Goal: Task Accomplishment & Management: Use online tool/utility

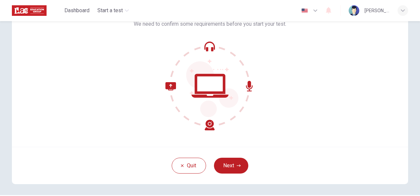
scroll to position [47, 0]
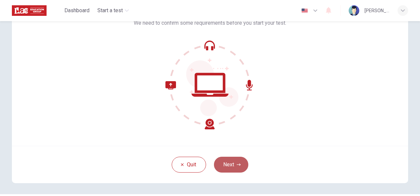
click at [238, 163] on icon "button" at bounding box center [239, 165] width 4 height 4
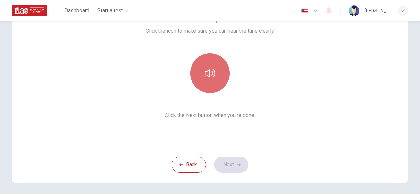
click at [206, 71] on icon "button" at bounding box center [210, 73] width 11 height 11
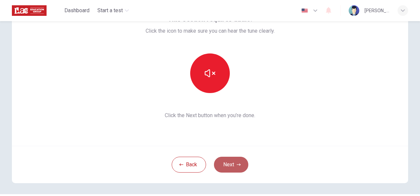
click at [237, 164] on icon "button" at bounding box center [239, 164] width 4 height 2
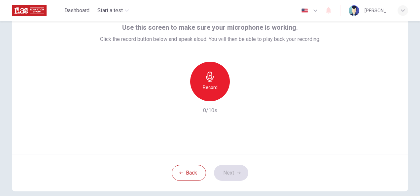
scroll to position [39, 0]
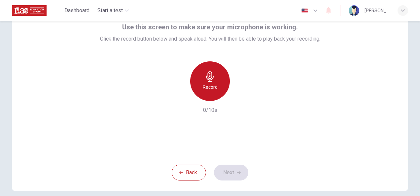
click at [207, 78] on icon "button" at bounding box center [210, 76] width 8 height 11
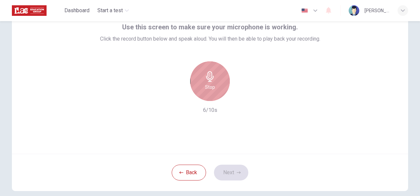
click at [207, 78] on icon "button" at bounding box center [210, 76] width 8 height 11
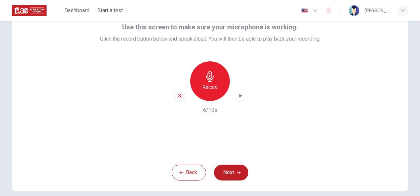
click at [206, 79] on icon "button" at bounding box center [210, 76] width 11 height 11
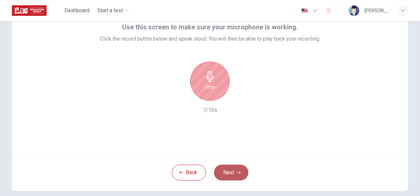
click at [227, 172] on button "Next" at bounding box center [231, 173] width 34 height 16
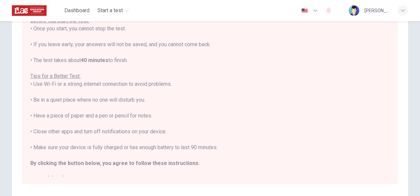
scroll to position [149, 0]
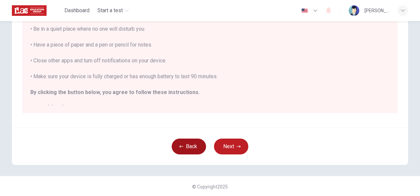
click at [186, 153] on button "Back" at bounding box center [189, 147] width 34 height 16
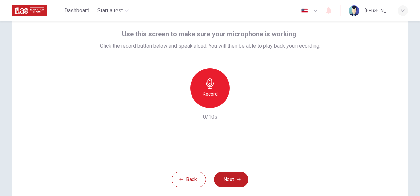
scroll to position [32, 0]
click at [207, 88] on div "Record" at bounding box center [210, 88] width 40 height 40
click at [239, 101] on icon "button" at bounding box center [240, 102] width 3 height 4
click at [231, 179] on button "Next" at bounding box center [231, 179] width 34 height 16
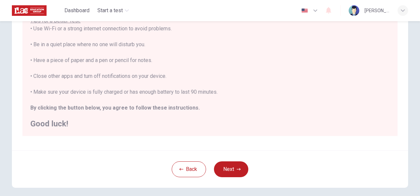
scroll to position [129, 0]
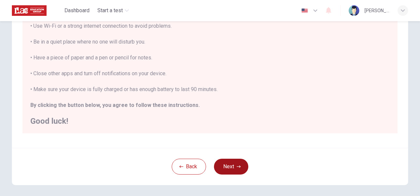
click at [237, 166] on icon "button" at bounding box center [239, 166] width 4 height 2
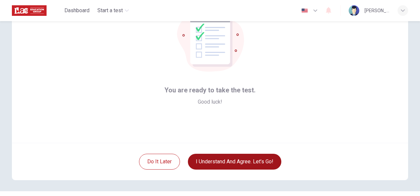
scroll to position [49, 0]
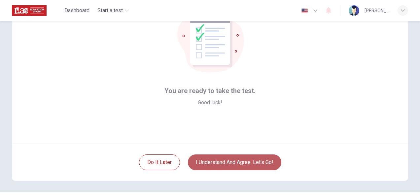
click at [234, 160] on button "I understand and agree. Let’s go!" at bounding box center [234, 162] width 93 height 16
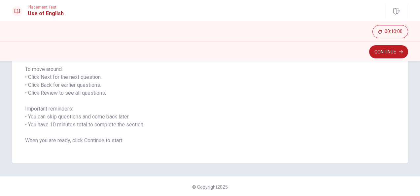
scroll to position [100, 0]
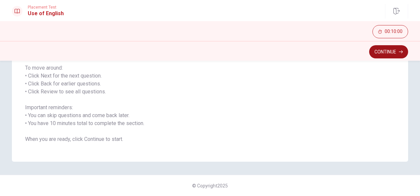
click at [395, 52] on button "Continue" at bounding box center [388, 51] width 39 height 13
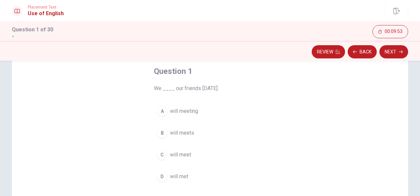
scroll to position [39, 0]
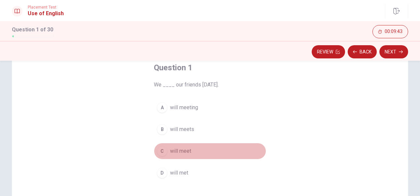
click at [186, 149] on span "will meet" at bounding box center [180, 151] width 21 height 8
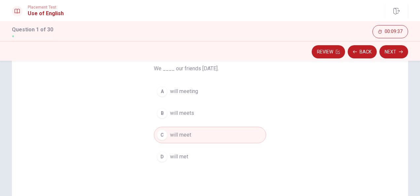
scroll to position [51, 0]
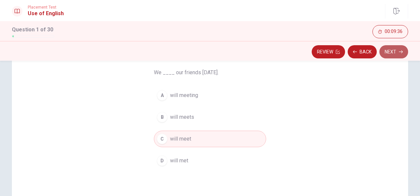
click at [397, 53] on button "Next" at bounding box center [393, 51] width 29 height 13
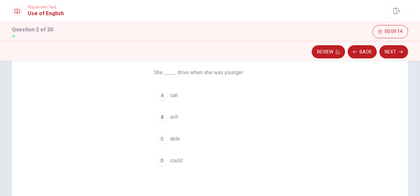
click at [175, 158] on span "could" at bounding box center [176, 161] width 13 height 8
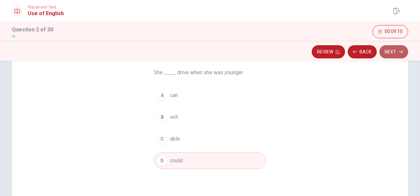
click at [396, 53] on button "Next" at bounding box center [393, 51] width 29 height 13
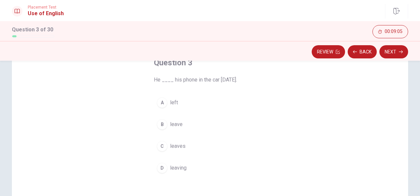
scroll to position [43, 0]
click at [172, 102] on span "left" at bounding box center [174, 103] width 8 height 8
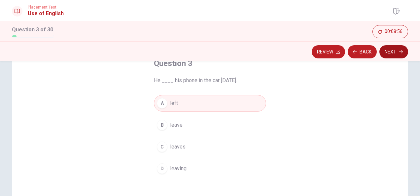
click at [400, 54] on button "Next" at bounding box center [393, 51] width 29 height 13
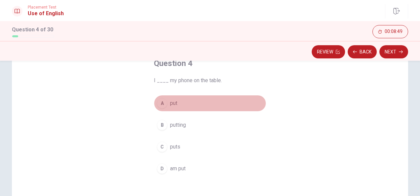
click at [173, 102] on span "put" at bounding box center [173, 103] width 7 height 8
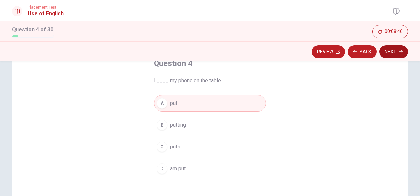
click at [395, 54] on button "Next" at bounding box center [393, 51] width 29 height 13
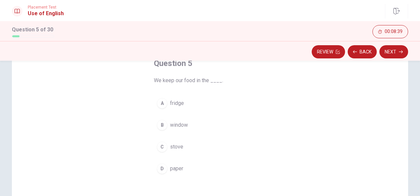
click at [177, 101] on span "fridge" at bounding box center [177, 103] width 14 height 8
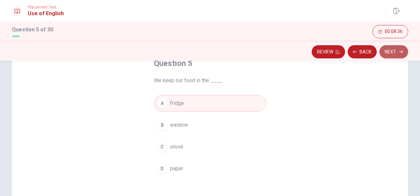
click at [399, 51] on icon "button" at bounding box center [400, 52] width 4 height 4
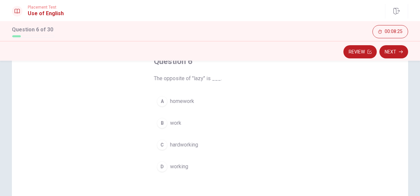
scroll to position [45, 0]
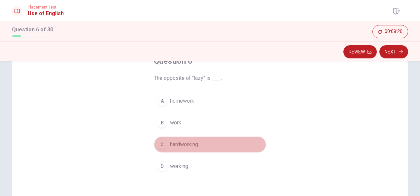
click at [182, 144] on span "hardworking" at bounding box center [184, 145] width 28 height 8
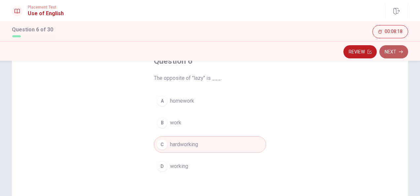
click at [401, 52] on icon "button" at bounding box center [400, 52] width 4 height 4
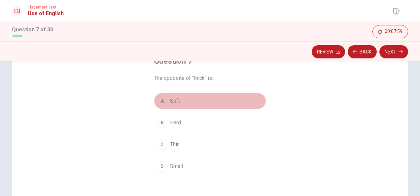
click at [174, 102] on span "Soft" at bounding box center [175, 101] width 10 height 8
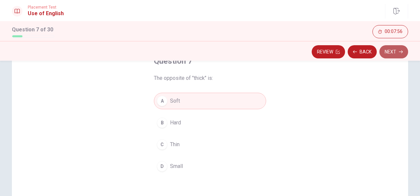
click at [398, 51] on icon "button" at bounding box center [400, 52] width 4 height 4
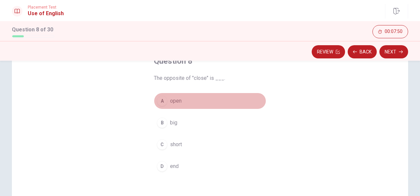
click at [172, 100] on span "open" at bounding box center [176, 101] width 12 height 8
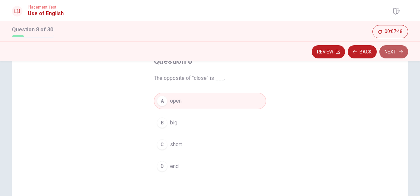
click at [401, 49] on button "Next" at bounding box center [393, 51] width 29 height 13
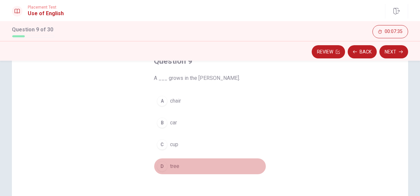
click at [173, 164] on span "tree" at bounding box center [174, 166] width 9 height 8
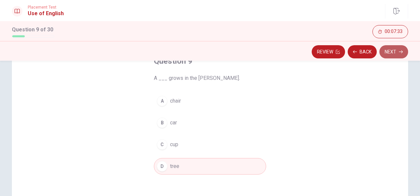
click at [401, 52] on icon "button" at bounding box center [400, 52] width 4 height 4
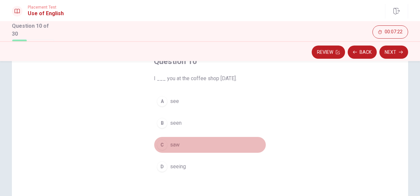
click at [175, 142] on span "saw" at bounding box center [175, 145] width 10 height 8
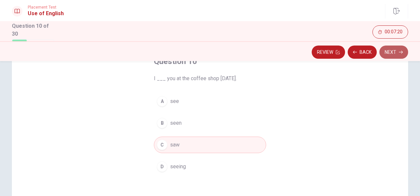
click at [396, 52] on button "Next" at bounding box center [393, 52] width 29 height 13
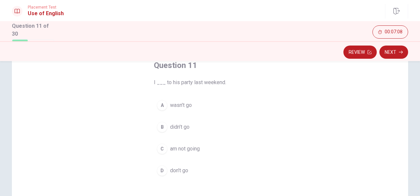
scroll to position [38, 0]
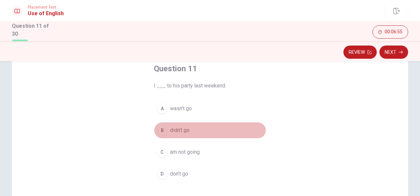
click at [178, 129] on span "didn’t go" at bounding box center [179, 130] width 19 height 8
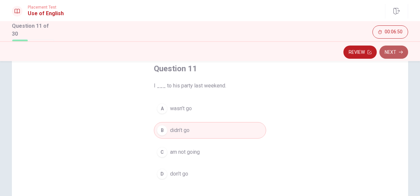
click at [393, 53] on button "Next" at bounding box center [393, 52] width 29 height 13
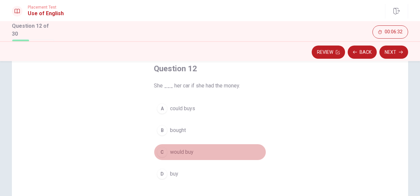
click at [181, 149] on span "would buy" at bounding box center [181, 152] width 23 height 8
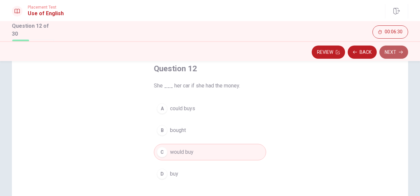
click at [396, 53] on button "Next" at bounding box center [393, 52] width 29 height 13
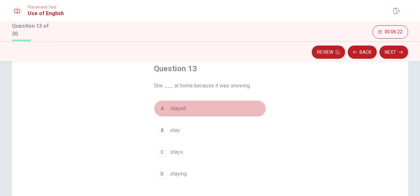
click at [181, 107] on span "stayed" at bounding box center [178, 109] width 16 height 8
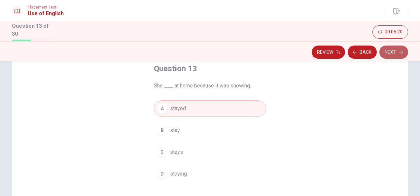
click at [400, 53] on icon "button" at bounding box center [400, 52] width 4 height 4
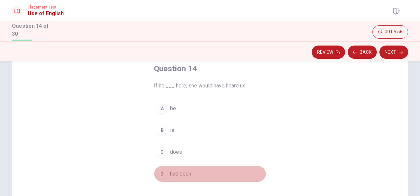
click at [176, 173] on span "had been" at bounding box center [180, 174] width 21 height 8
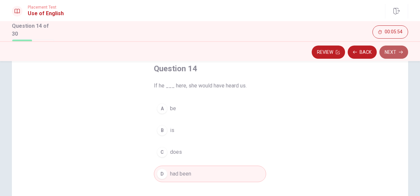
click at [396, 53] on button "Next" at bounding box center [393, 52] width 29 height 13
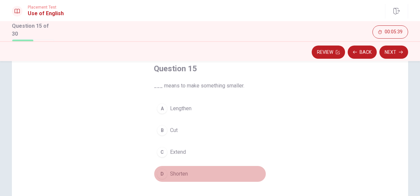
click at [175, 173] on span "Shorten" at bounding box center [179, 174] width 18 height 8
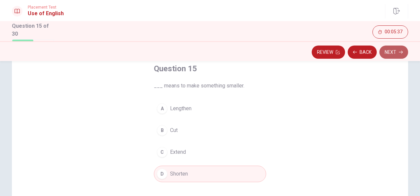
click at [402, 51] on icon "button" at bounding box center [400, 52] width 4 height 4
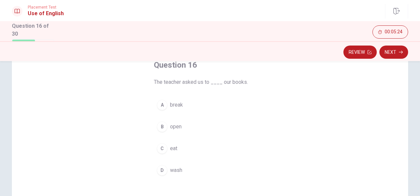
scroll to position [40, 0]
click at [178, 127] on span "open" at bounding box center [176, 129] width 12 height 8
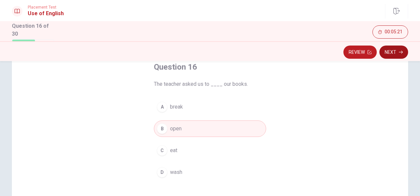
click at [398, 52] on icon "button" at bounding box center [400, 52] width 4 height 4
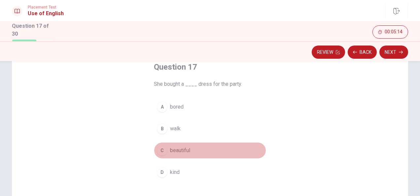
click at [183, 148] on span "beautiful" at bounding box center [180, 150] width 20 height 8
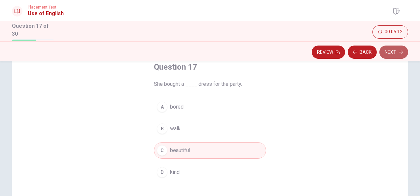
click at [400, 50] on icon "button" at bounding box center [400, 52] width 4 height 4
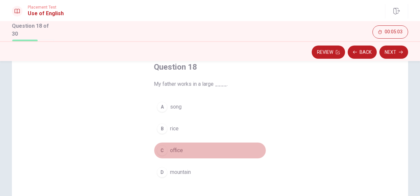
click at [175, 150] on span "office" at bounding box center [176, 150] width 13 height 8
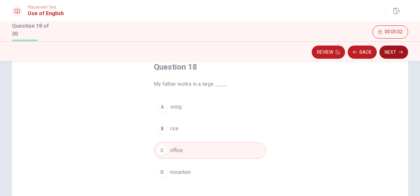
click at [398, 51] on icon "button" at bounding box center [400, 52] width 4 height 4
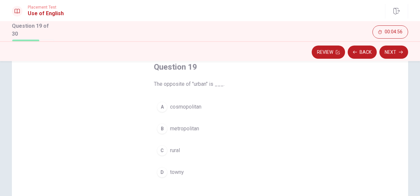
click at [176, 146] on span "rural" at bounding box center [175, 150] width 10 height 8
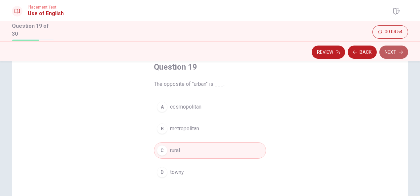
click at [399, 51] on icon "button" at bounding box center [400, 52] width 4 height 4
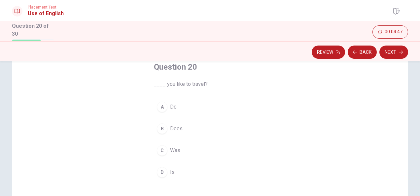
click at [171, 104] on span "Do" at bounding box center [173, 107] width 7 height 8
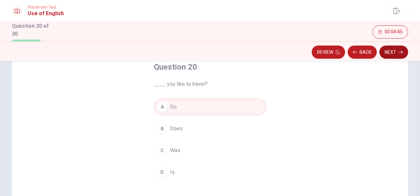
click at [396, 52] on button "Next" at bounding box center [393, 52] width 29 height 13
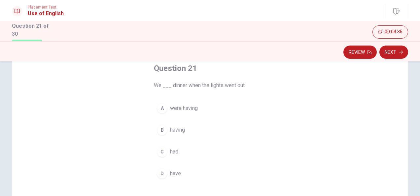
scroll to position [39, 0]
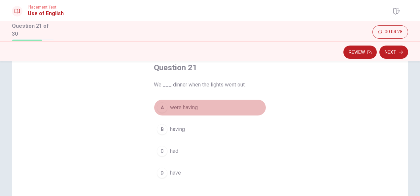
click at [183, 108] on span "were having" at bounding box center [184, 108] width 28 height 8
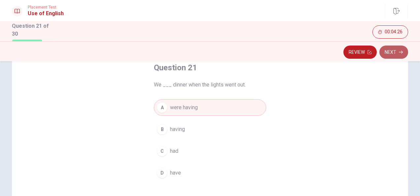
click at [395, 54] on button "Next" at bounding box center [393, 52] width 29 height 13
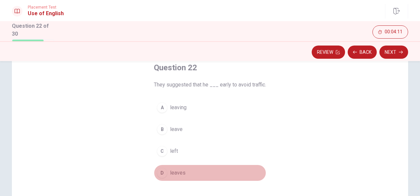
click at [178, 172] on span "leaves" at bounding box center [178, 173] width 16 height 8
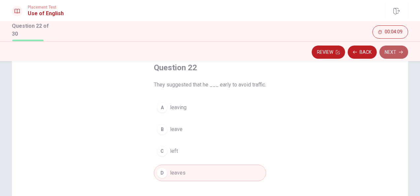
click at [397, 51] on button "Next" at bounding box center [393, 52] width 29 height 13
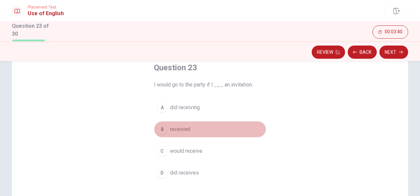
click at [180, 127] on span "received" at bounding box center [180, 129] width 20 height 8
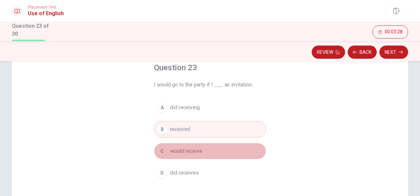
click at [201, 150] on button "C would receive" at bounding box center [210, 151] width 112 height 16
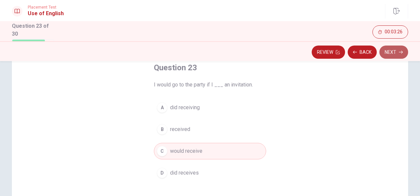
click at [395, 50] on button "Next" at bounding box center [393, 52] width 29 height 13
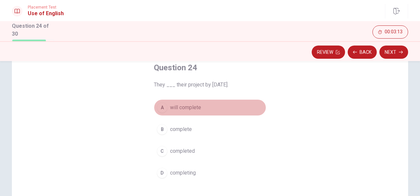
click at [193, 104] on span "will complete" at bounding box center [185, 108] width 31 height 8
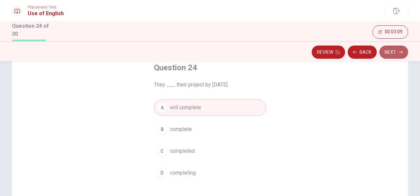
click at [398, 51] on button "Next" at bounding box center [393, 52] width 29 height 13
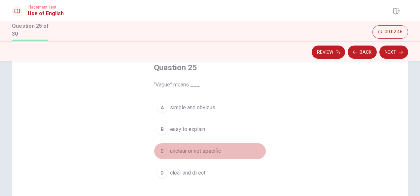
click at [209, 149] on span "unclear or not specific" at bounding box center [195, 151] width 51 height 8
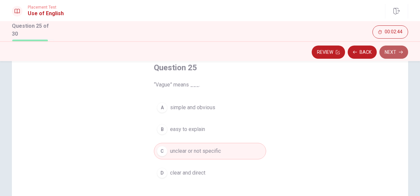
click at [396, 54] on button "Next" at bounding box center [393, 52] width 29 height 13
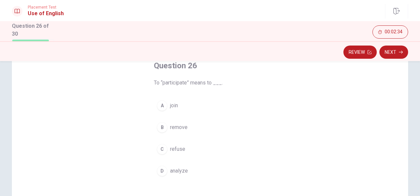
scroll to position [42, 0]
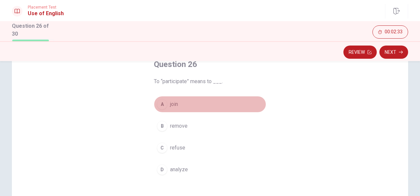
click at [172, 103] on span "join" at bounding box center [174, 104] width 8 height 8
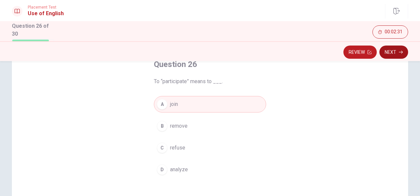
click at [398, 53] on icon "button" at bounding box center [400, 52] width 4 height 4
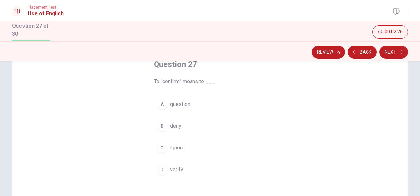
click at [177, 168] on span "verify" at bounding box center [176, 170] width 13 height 8
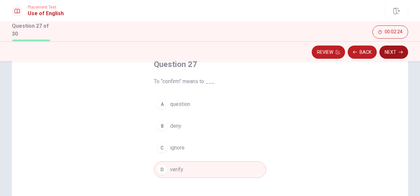
click at [397, 50] on button "Next" at bounding box center [393, 52] width 29 height 13
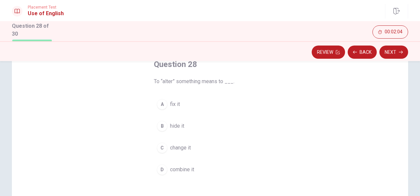
click at [186, 144] on span "change it" at bounding box center [180, 148] width 21 height 8
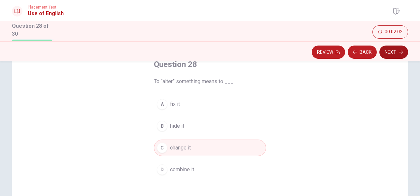
click at [392, 51] on button "Next" at bounding box center [393, 52] width 29 height 13
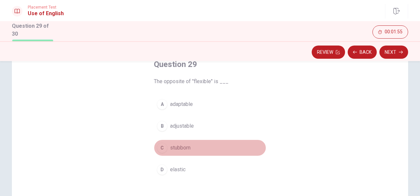
click at [176, 144] on span "stubborn" at bounding box center [180, 148] width 20 height 8
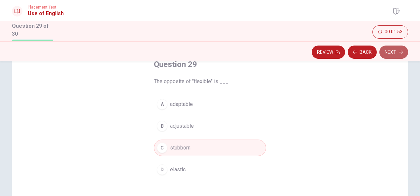
click at [397, 53] on button "Next" at bounding box center [393, 52] width 29 height 13
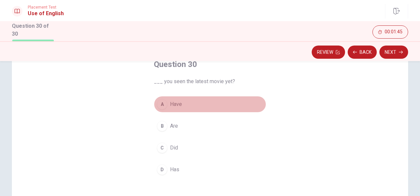
click at [173, 100] on span "Have" at bounding box center [176, 104] width 12 height 8
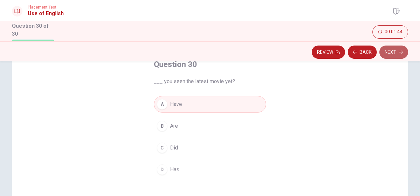
click at [399, 51] on icon "button" at bounding box center [400, 52] width 4 height 4
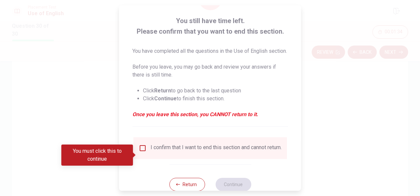
scroll to position [33, 0]
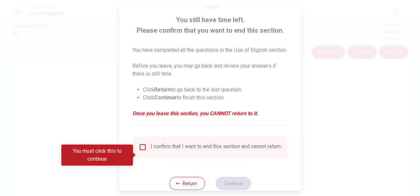
click at [142, 151] on input "You must click this to continue" at bounding box center [143, 147] width 8 height 8
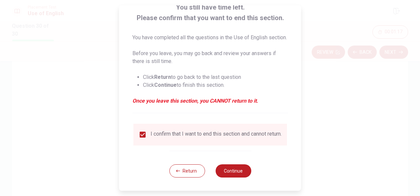
scroll to position [58, 0]
click at [236, 171] on button "Continue" at bounding box center [233, 170] width 36 height 13
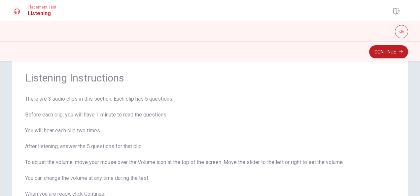
scroll to position [9, 0]
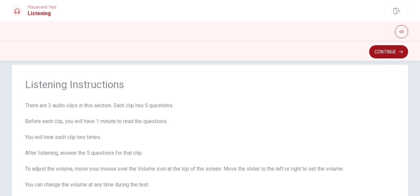
click at [394, 51] on button "Continue" at bounding box center [388, 51] width 39 height 13
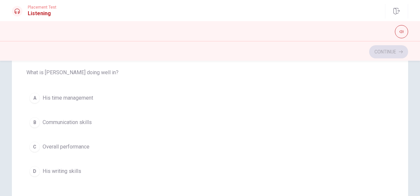
scroll to position [0, 0]
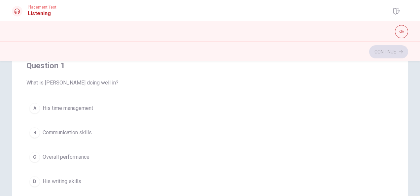
click at [80, 107] on span "His time management" at bounding box center [68, 108] width 50 height 8
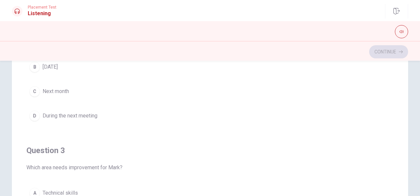
scroll to position [220, 0]
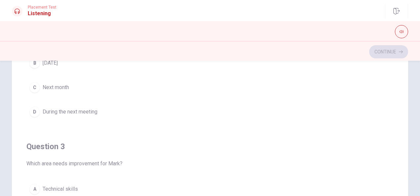
click at [88, 110] on span "During the next meeting" at bounding box center [70, 112] width 55 height 8
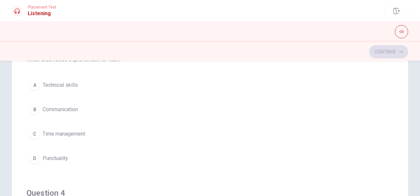
scroll to position [331, 0]
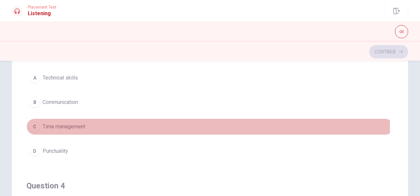
click at [73, 124] on span "Time management" at bounding box center [64, 127] width 43 height 8
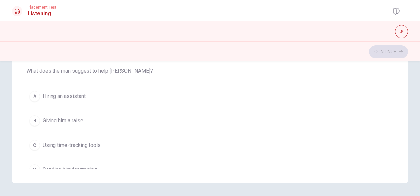
scroll to position [363, 0]
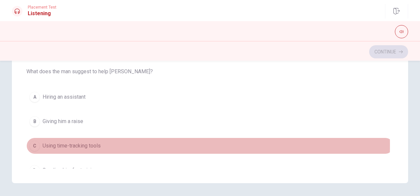
click at [88, 142] on span "Using time-tracking tools" at bounding box center [72, 146] width 58 height 8
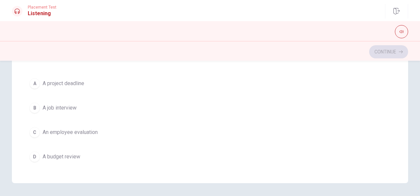
scroll to position [530, 0]
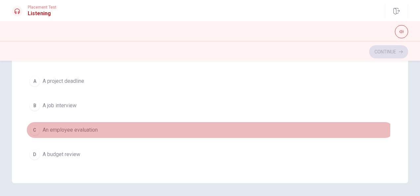
click at [90, 126] on span "An employee evaluation" at bounding box center [70, 130] width 55 height 8
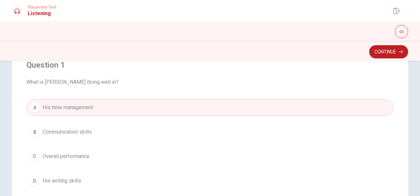
scroll to position [0, 0]
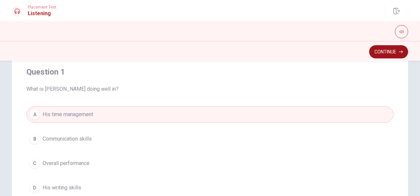
click at [393, 50] on button "Continue" at bounding box center [388, 51] width 39 height 13
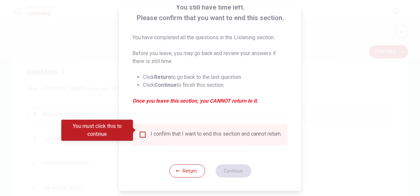
scroll to position [50, 0]
click at [141, 131] on input "You must click this to continue" at bounding box center [143, 135] width 8 height 8
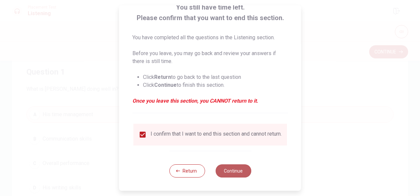
click at [238, 173] on button "Continue" at bounding box center [233, 170] width 36 height 13
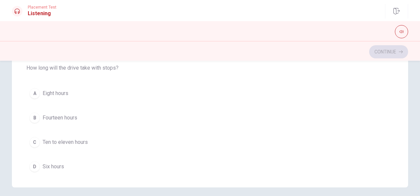
scroll to position [224, 0]
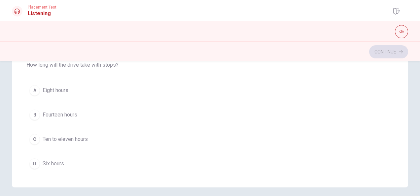
click at [76, 138] on span "Ten to eleven hours" at bounding box center [65, 139] width 45 height 8
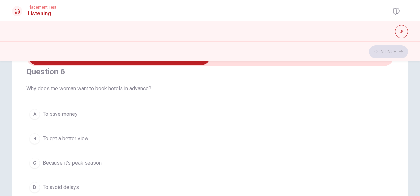
scroll to position [9, 0]
click at [89, 163] on span "Because it’s peak season" at bounding box center [72, 165] width 59 height 8
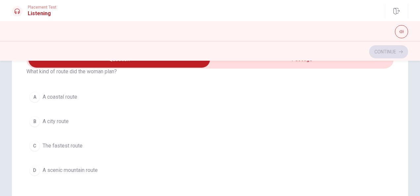
scroll to position [41, 0]
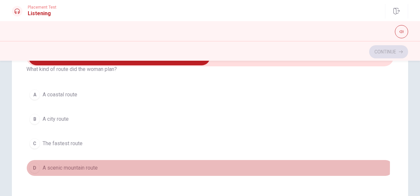
click at [76, 164] on span "A scenic mountain route" at bounding box center [70, 168] width 55 height 8
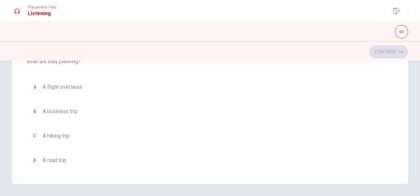
scroll to position [530, 0]
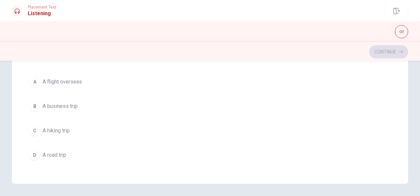
click at [56, 151] on span "A road trip" at bounding box center [55, 155] width 24 height 8
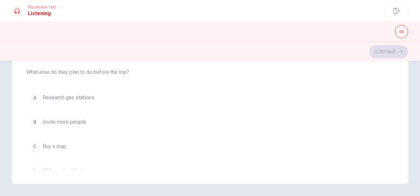
scroll to position [363, 0]
click at [77, 168] on span "Make a checklist" at bounding box center [62, 172] width 39 height 8
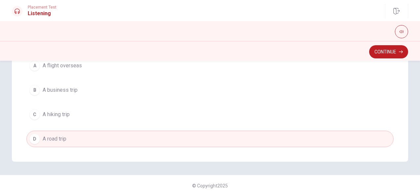
scroll to position [528, 0]
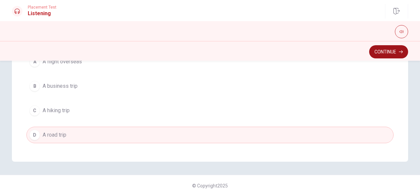
click at [396, 53] on button "Continue" at bounding box center [388, 51] width 39 height 13
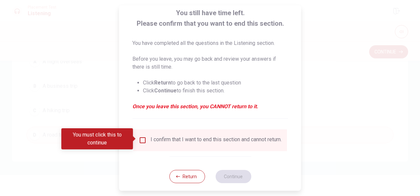
scroll to position [50, 0]
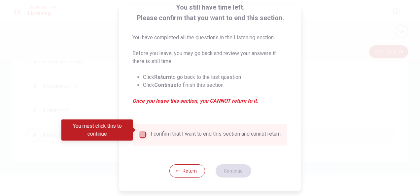
click at [142, 131] on input "You must click this to continue" at bounding box center [143, 135] width 8 height 8
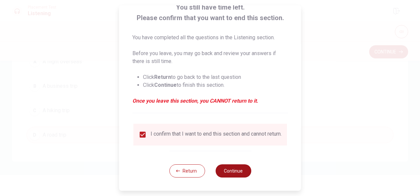
click at [237, 172] on button "Continue" at bounding box center [233, 170] width 36 height 13
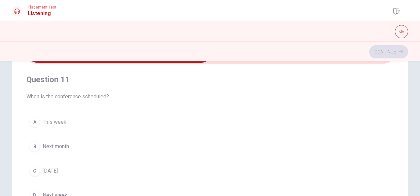
scroll to position [48, 0]
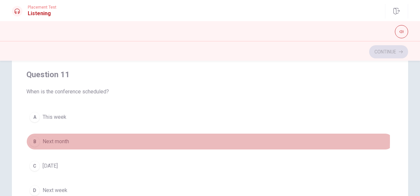
click at [58, 140] on span "Next month" at bounding box center [56, 142] width 26 height 8
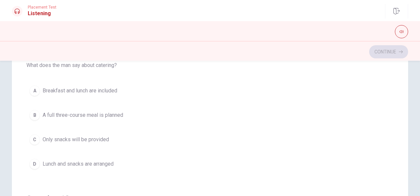
scroll to position [51, 0]
click at [104, 161] on span "Lunch and snacks are arranged" at bounding box center [78, 163] width 71 height 8
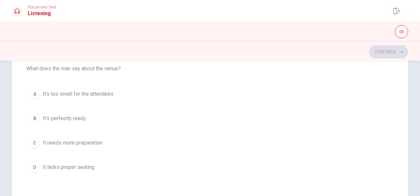
click at [66, 114] on span "It’s perfectly ready" at bounding box center [64, 118] width 43 height 8
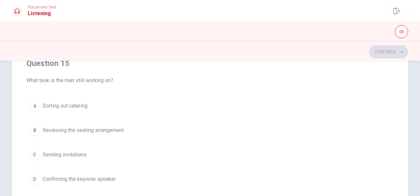
scroll to position [530, 0]
click at [100, 175] on span "Confirming the keynote speaker" at bounding box center [79, 178] width 73 height 8
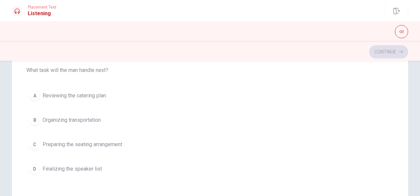
scroll to position [391, 0]
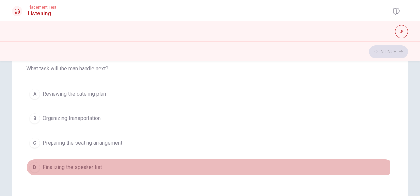
click at [88, 163] on span "Finalizing the speaker list" at bounding box center [72, 167] width 59 height 8
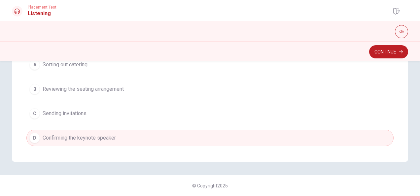
scroll to position [530, 0]
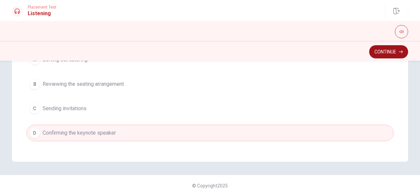
click at [388, 53] on button "Continue" at bounding box center [388, 51] width 39 height 13
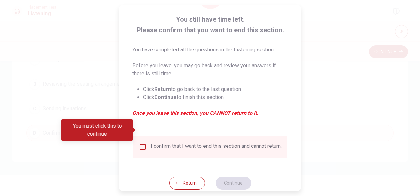
scroll to position [50, 0]
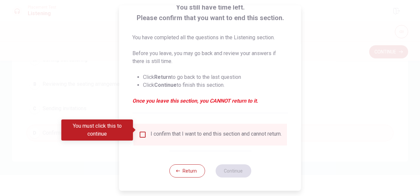
click at [144, 131] on input "You must click this to continue" at bounding box center [143, 135] width 8 height 8
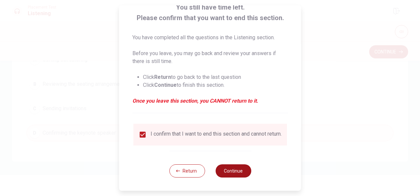
click at [236, 171] on button "Continue" at bounding box center [233, 170] width 36 height 13
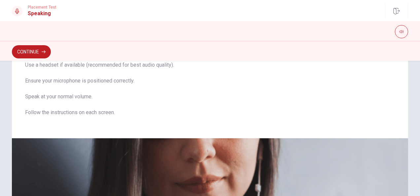
scroll to position [0, 0]
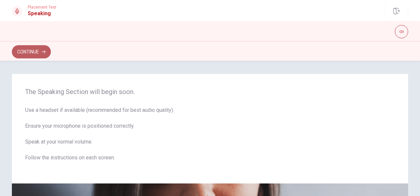
click at [41, 50] on button "Continue" at bounding box center [31, 51] width 39 height 13
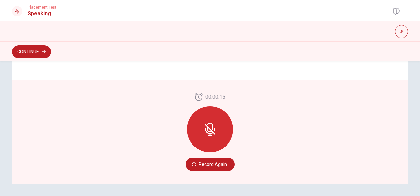
scroll to position [177, 0]
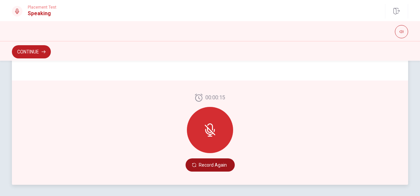
click at [204, 165] on button "Record Again" at bounding box center [209, 164] width 49 height 13
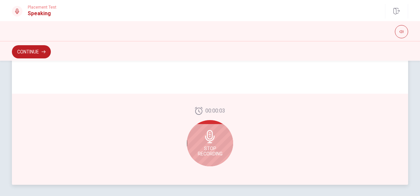
click at [210, 141] on icon at bounding box center [209, 136] width 13 height 13
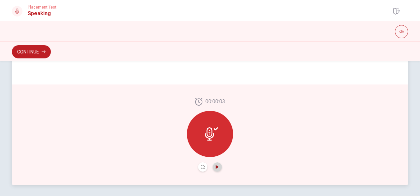
click at [215, 167] on icon "Play Audio" at bounding box center [216, 167] width 3 height 4
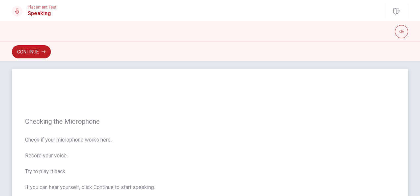
scroll to position [5, 0]
click at [42, 50] on button "Continue" at bounding box center [31, 51] width 39 height 13
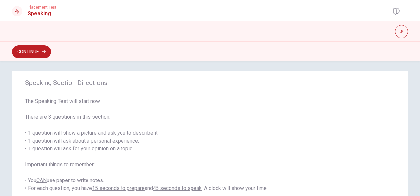
scroll to position [0, 0]
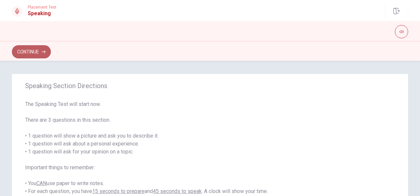
click at [38, 51] on button "Continue" at bounding box center [31, 51] width 39 height 13
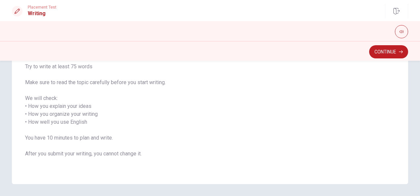
scroll to position [83, 0]
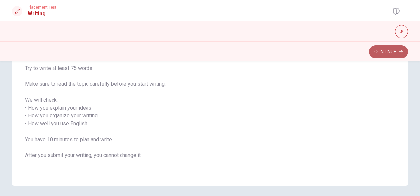
click at [397, 50] on button "Continue" at bounding box center [388, 51] width 39 height 13
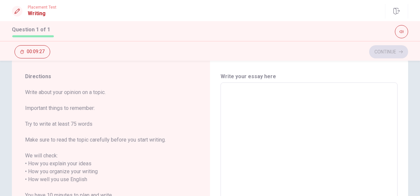
scroll to position [19, 0]
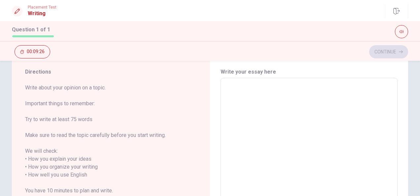
click at [249, 107] on textarea at bounding box center [309, 174] width 168 height 183
type textarea "I"
type textarea "x"
type textarea "I"
type textarea "x"
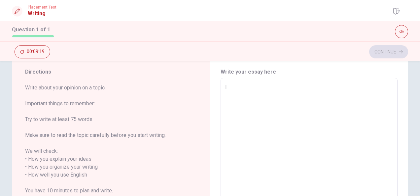
type textarea "I t"
type textarea "x"
type textarea "I th"
type textarea "x"
type textarea "I thi"
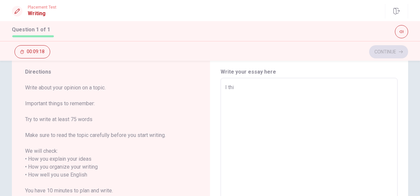
type textarea "x"
type textarea "I thin"
type textarea "x"
type textarea "I think"
type textarea "x"
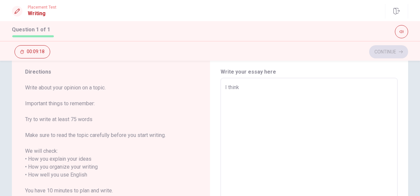
type textarea "I think"
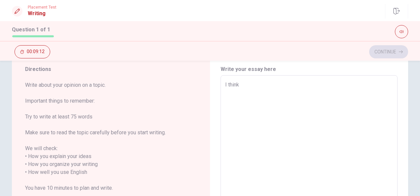
scroll to position [19, 0]
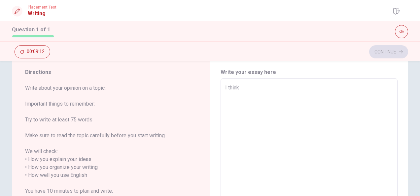
type textarea "x"
type textarea "I think o"
type textarea "x"
type textarea "I think on"
type textarea "x"
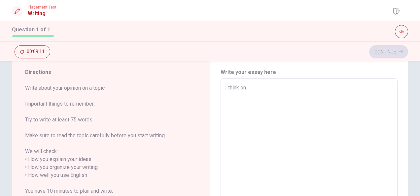
type textarea "I think one"
type textarea "x"
type textarea "I think one"
type textarea "x"
type textarea "I think one o"
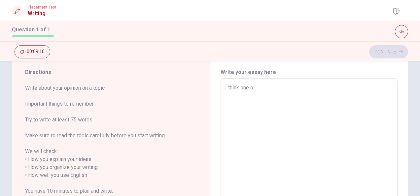
type textarea "x"
type textarea "I think one of"
type textarea "x"
type textarea "I think one of"
type textarea "x"
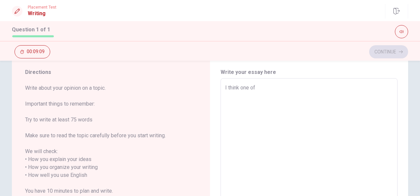
type textarea "I think one of t"
type textarea "x"
type textarea "I think one of th"
type textarea "x"
type textarea "I think one of the"
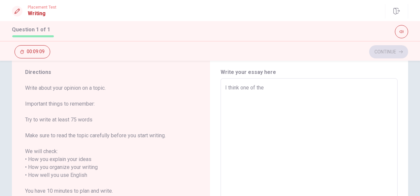
type textarea "x"
type textarea "I think one of the"
type textarea "x"
type textarea "I think one of the m"
type textarea "x"
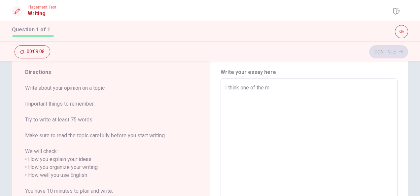
type textarea "I think one of the mo"
type textarea "x"
type textarea "I think one of the [DEMOGRAPHIC_DATA]"
type textarea "x"
type textarea "I think one of the most"
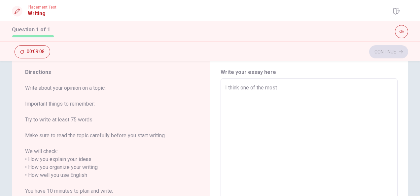
type textarea "x"
type textarea "I think one of the most"
type textarea "x"
type textarea "I think one of the most"
type textarea "x"
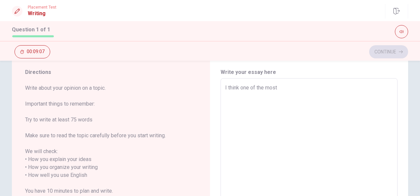
type textarea "I think one of the [DEMOGRAPHIC_DATA]"
type textarea "x"
type textarea "I think one of the mo"
type textarea "x"
type textarea "I think one of the m"
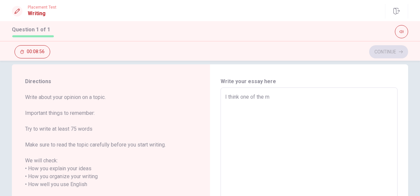
scroll to position [9, 0]
type textarea "x"
type textarea "I think one of the mo"
type textarea "x"
type textarea "I think one of the [DEMOGRAPHIC_DATA]"
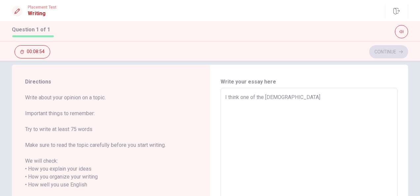
type textarea "x"
type textarea "I think one of the most"
type textarea "x"
type textarea "I think one of the most"
type textarea "x"
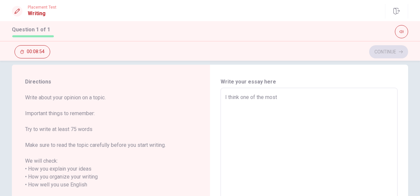
type textarea "I think one of the most i"
type textarea "x"
type textarea "I think one of the most im"
type textarea "x"
type textarea "I think one of the most imp"
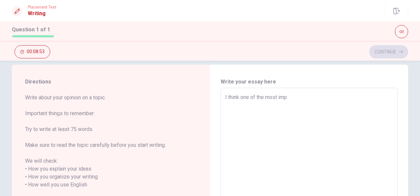
type textarea "x"
type textarea "I think one of the most impo"
type textarea "x"
type textarea "I think one of the most impor"
type textarea "x"
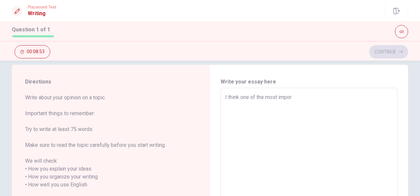
type textarea "I think one of the most import"
type textarea "x"
type textarea "I think one of the most importa"
type textarea "x"
type textarea "I think one of the most importan"
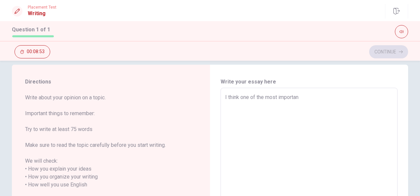
type textarea "x"
type textarea "I think one of the most important"
type textarea "x"
type textarea "I think one of the most important"
type textarea "x"
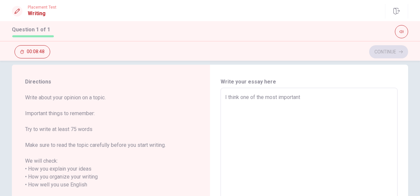
type textarea "I think one of the most important c"
type textarea "x"
type textarea "I think one of the most important co"
type textarea "x"
type textarea "I think one of the most important con"
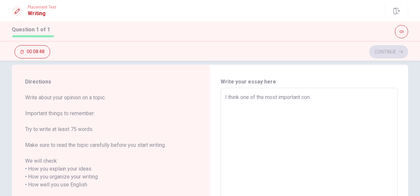
type textarea "x"
type textarea "I think one of the most important conv"
type textarea "x"
type textarea "I think one of the most important conve"
type textarea "x"
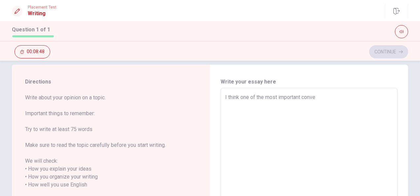
type textarea "I think one of the most important conver"
type textarea "x"
type textarea "I think one of the most important convers"
type textarea "x"
type textarea "I think one of the most important conversa"
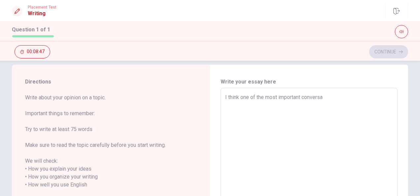
type textarea "x"
type textarea "I think one of the most important conversat"
type textarea "x"
type textarea "I think one of the most important conversati"
type textarea "x"
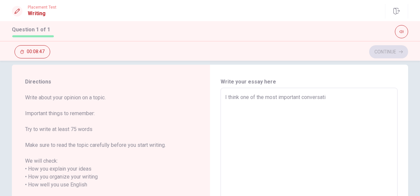
type textarea "I think one of the most important conversatio"
type textarea "x"
type textarea "I think one of the most important conversation"
type textarea "x"
type textarea "I think one of the most important conversations"
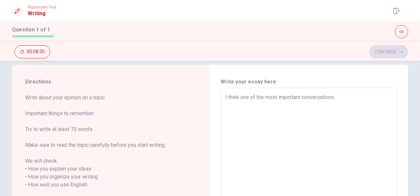
type textarea "x"
type textarea "I think one of the most important conversations"
type textarea "x"
type textarea "I think one of the most important conversations w"
type textarea "x"
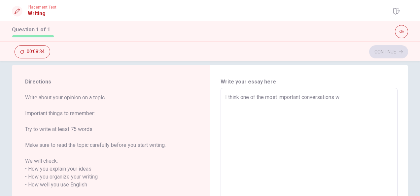
type textarea "I think one of the most important conversations wa"
type textarea "x"
type textarea "I think one of the most important conversations was"
type textarea "x"
type textarea "I think one of the most important conversations was"
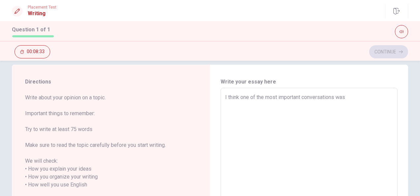
type textarea "x"
type textarea "I think one of the most important conversations was w"
type textarea "x"
type textarea "I think one of the most important conversations was wh"
type textarea "x"
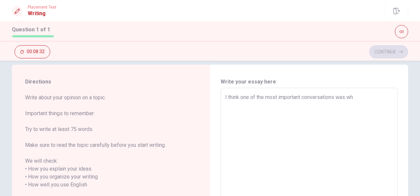
type textarea "I think one of the most important conversations was whe"
type textarea "x"
type textarea "I think one of the most important conversations was whe"
type textarea "x"
type textarea "I think one of the most important conversations was whe"
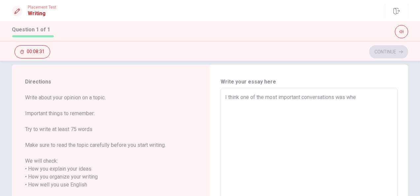
type textarea "x"
type textarea "I think one of the most important conversations was when"
type textarea "x"
type textarea "I think one of the most important conversations was when"
type textarea "x"
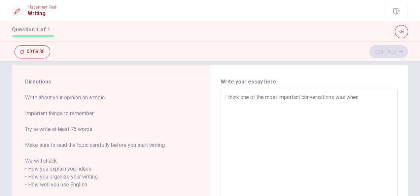
type textarea "I think one of the most important conversations was when i"
type textarea "x"
type textarea "I think one of the most important conversations was when"
type textarea "x"
type textarea "I think one of the most important conversations was when I"
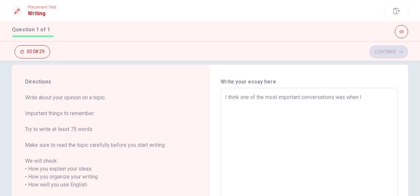
type textarea "x"
type textarea "I think one of the most important conversations was when I"
type textarea "x"
type textarea "I think one of the most important conversations was when I w"
type textarea "x"
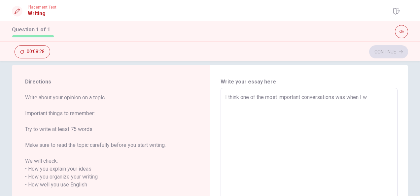
type textarea "I think one of the most important conversations was when I wa"
type textarea "x"
type textarea "I think one of the most important conversations was when I was"
type textarea "x"
type textarea "I think one of the most important conversations was when I was"
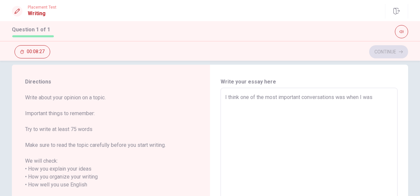
type textarea "x"
type textarea "I think one of the most important conversations was when I was a"
type textarea "x"
type textarea "I think one of the most important conversations was when I was at"
type textarea "x"
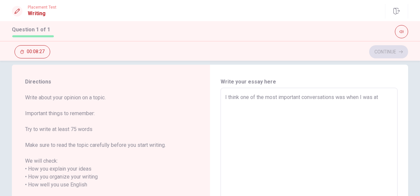
type textarea "I think one of the most important conversations was when I was at"
type textarea "x"
type textarea "I think one of the most important conversations was when I was at s"
type textarea "x"
type textarea "I think one of the most important conversations was when I was at sc"
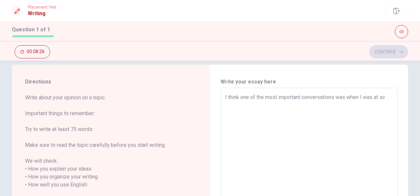
type textarea "x"
type textarea "I think one of the most important conversations was when I was at sch"
type textarea "x"
type textarea "I think one of the most important conversations was when I was at scho"
type textarea "x"
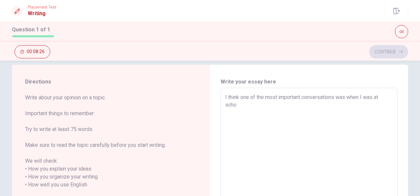
type textarea "I think one of the most important conversations was when I was at schoo"
type textarea "x"
type textarea "I think one of the most important conversations was when I was at school"
type textarea "x"
type textarea "I think one of the most important conversations was when I was at school"
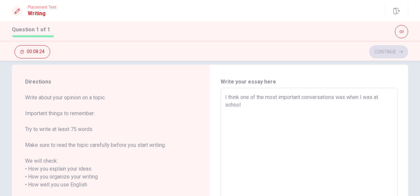
type textarea "x"
type textarea "I think one of the most important conversations was when I was at school a"
type textarea "x"
type textarea "I think one of the most important conversations was when I was at school an"
type textarea "x"
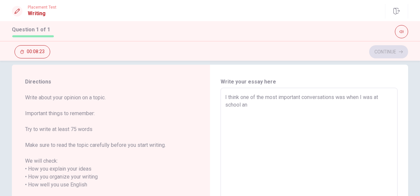
type textarea "I think one of the most important conversations was when I was at school and"
type textarea "x"
type textarea "I think one of the most important conversations was when I was at school and"
type textarea "x"
type textarea "I think one of the most important conversations was when I was at school and t"
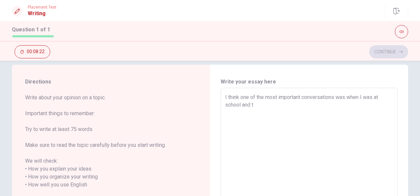
type textarea "x"
type textarea "I think one of the most important conversations was when I was at school and te"
type textarea "x"
type textarea "I think one of the most important conversations was when I was at school and tea"
type textarea "x"
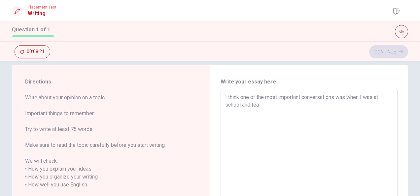
type textarea "I think one of the most important conversations was when I was at school and te…"
type textarea "x"
type textarea "I think one of the most important conversations was when I was at school and te…"
type textarea "x"
type textarea "I think one of the most important conversations was when I was at school and te…"
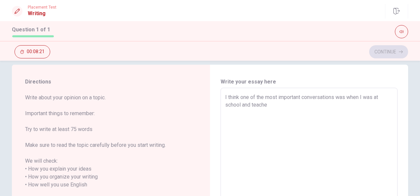
type textarea "x"
type textarea "I think one of the most important conversations was when I was at school and te…"
type textarea "x"
type textarea "I think one of the most important conversations was when I was at school and te…"
type textarea "x"
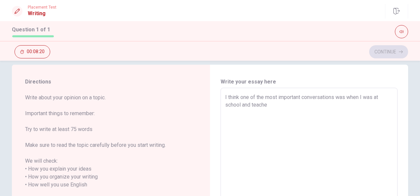
type textarea "I think one of the most important conversations was when I was at school and te…"
type textarea "x"
type textarea "I think one of the most important conversations was when I was at school and te…"
type textarea "x"
type textarea "I think one of the most important conversations was when I was at school and te…"
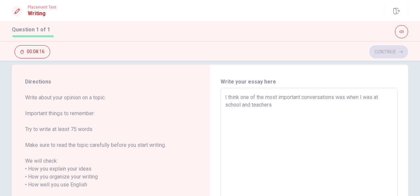
type textarea "x"
click at [240, 104] on textarea "I think one of the most important conversations was when I was at school and te…" at bounding box center [309, 184] width 168 height 183
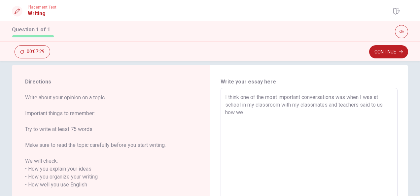
click at [246, 112] on textarea "I think one of the most important conversations was when I was at school in my …" at bounding box center [309, 184] width 168 height 183
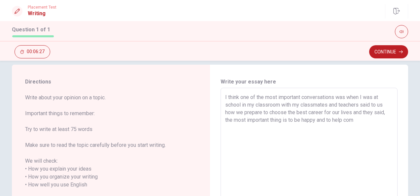
click at [317, 120] on textarea "I think one of the most important conversations was when I was at school in my …" at bounding box center [309, 184] width 168 height 183
click at [345, 127] on textarea "I think one of the most important conversations was when I was at school in my …" at bounding box center [309, 184] width 168 height 183
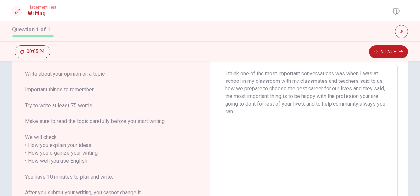
scroll to position [34, 0]
click at [313, 87] on textarea "I think one of the most important conversations was when I was at school in my …" at bounding box center [309, 160] width 168 height 183
click at [350, 94] on textarea "I think one of the most important conversations was when I was at school in my …" at bounding box center [309, 160] width 168 height 183
click at [254, 103] on textarea "I think one of the most important conversations was when I was at school in my …" at bounding box center [309, 160] width 168 height 183
click at [242, 110] on textarea "I think one of the most important conversations was when I was at school in my …" at bounding box center [309, 160] width 168 height 183
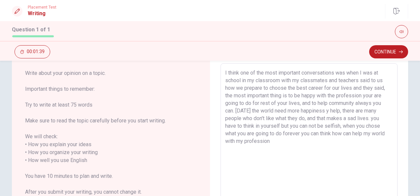
click at [331, 131] on textarea "I think one of the most important conversations was when I was at school in my …" at bounding box center [309, 160] width 168 height 183
click at [318, 134] on textarea "I think one of the most important conversations was when I was at school in my …" at bounding box center [309, 160] width 168 height 183
click at [299, 132] on textarea "I think one of the most important conversations was when I was at school in my …" at bounding box center [309, 160] width 168 height 183
click at [283, 142] on textarea "I think one of the most important conversations was when I was at school in my …" at bounding box center [309, 160] width 168 height 183
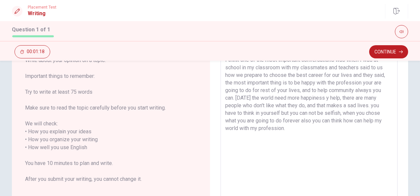
scroll to position [47, 0]
click at [286, 126] on textarea "I think one of the most important conversations was when I was at school in my …" at bounding box center [309, 146] width 168 height 183
click at [326, 127] on textarea "I think one of the most important conversations was when I was at school in my …" at bounding box center [309, 146] width 168 height 183
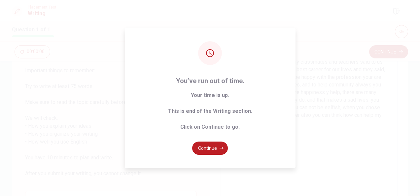
scroll to position [51, 0]
click at [215, 147] on button "Continue" at bounding box center [210, 148] width 36 height 13
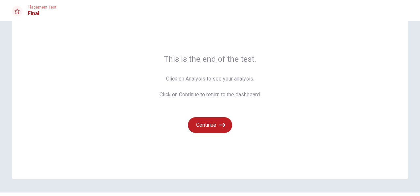
scroll to position [26, 0]
click at [208, 125] on button "Continue" at bounding box center [210, 125] width 44 height 16
